Goal: Information Seeking & Learning: Understand process/instructions

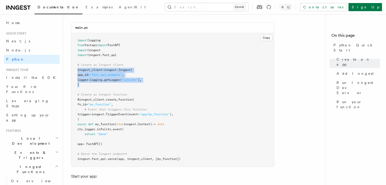
drag, startPoint x: 80, startPoint y: 85, endPoint x: 70, endPoint y: 70, distance: 18.3
click at [88, 78] on span "logger" at bounding box center [82, 80] width 11 height 4
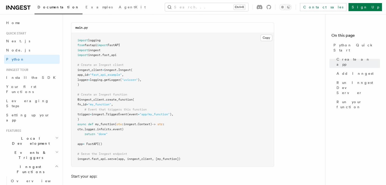
click at [88, 78] on span "logger" at bounding box center [82, 80] width 11 height 4
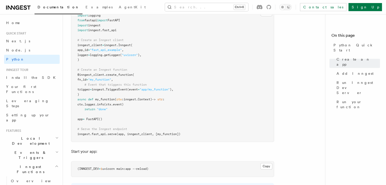
scroll to position [382, 0]
drag, startPoint x: 181, startPoint y: 133, endPoint x: 158, endPoint y: 132, distance: 23.1
click at [158, 132] on span "(app, inngest_client, [my_function])" at bounding box center [149, 134] width 64 height 4
copy span "[my_function]"
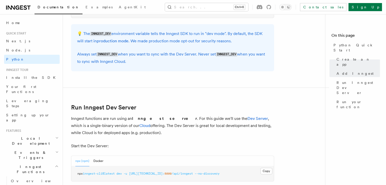
scroll to position [458, 0]
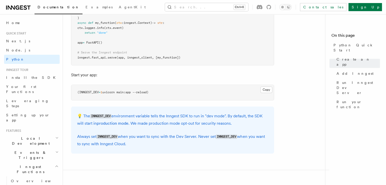
click at [115, 56] on span "serve" at bounding box center [112, 58] width 9 height 4
copy span "serve"
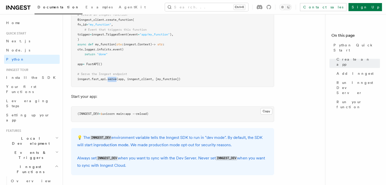
scroll to position [432, 0]
